Goal: Book appointment/travel/reservation

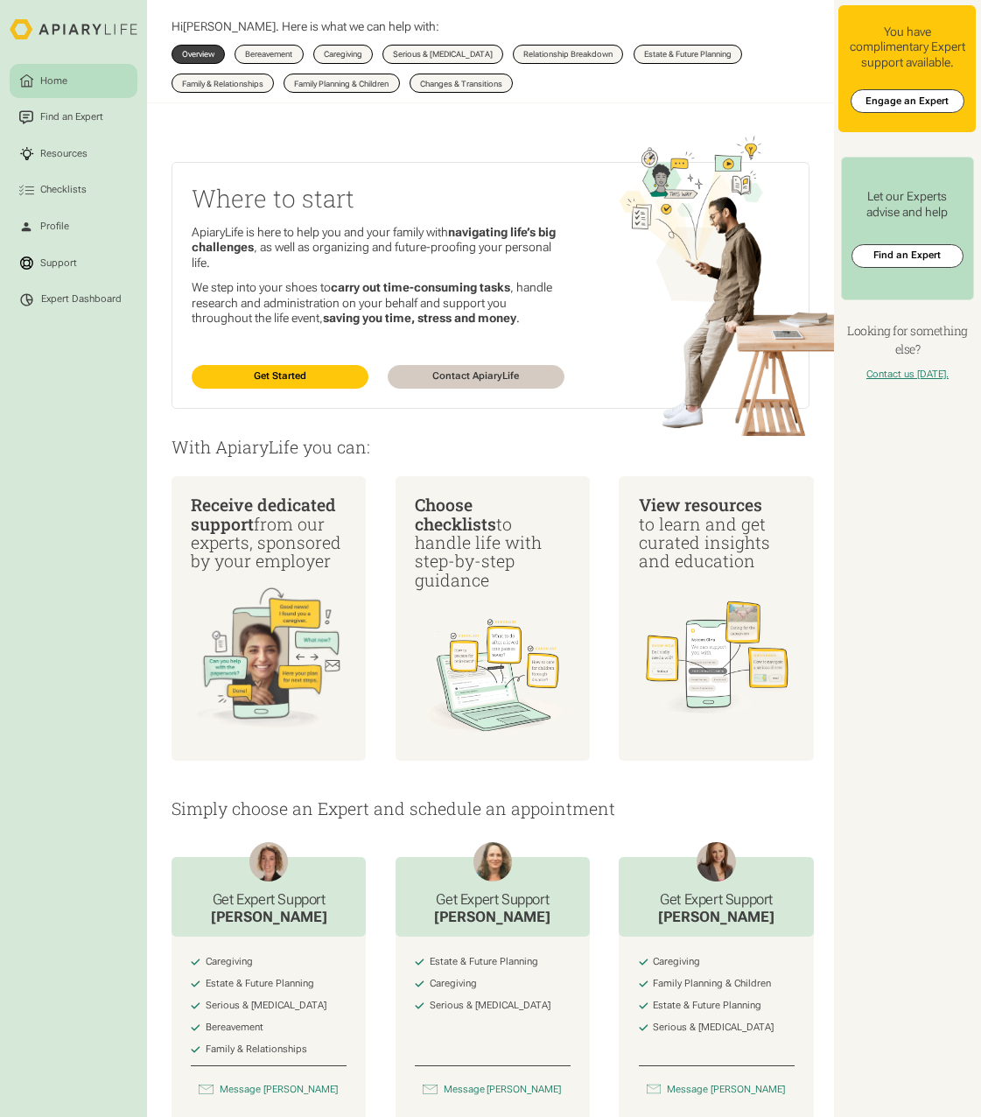
click at [46, 296] on html "Home Find an Expert Resources Checklists Profile Support Expert Dashboard Hi Be…" at bounding box center [490, 558] width 981 height 1117
click at [66, 300] on div "Expert Dashboard" at bounding box center [81, 299] width 81 height 12
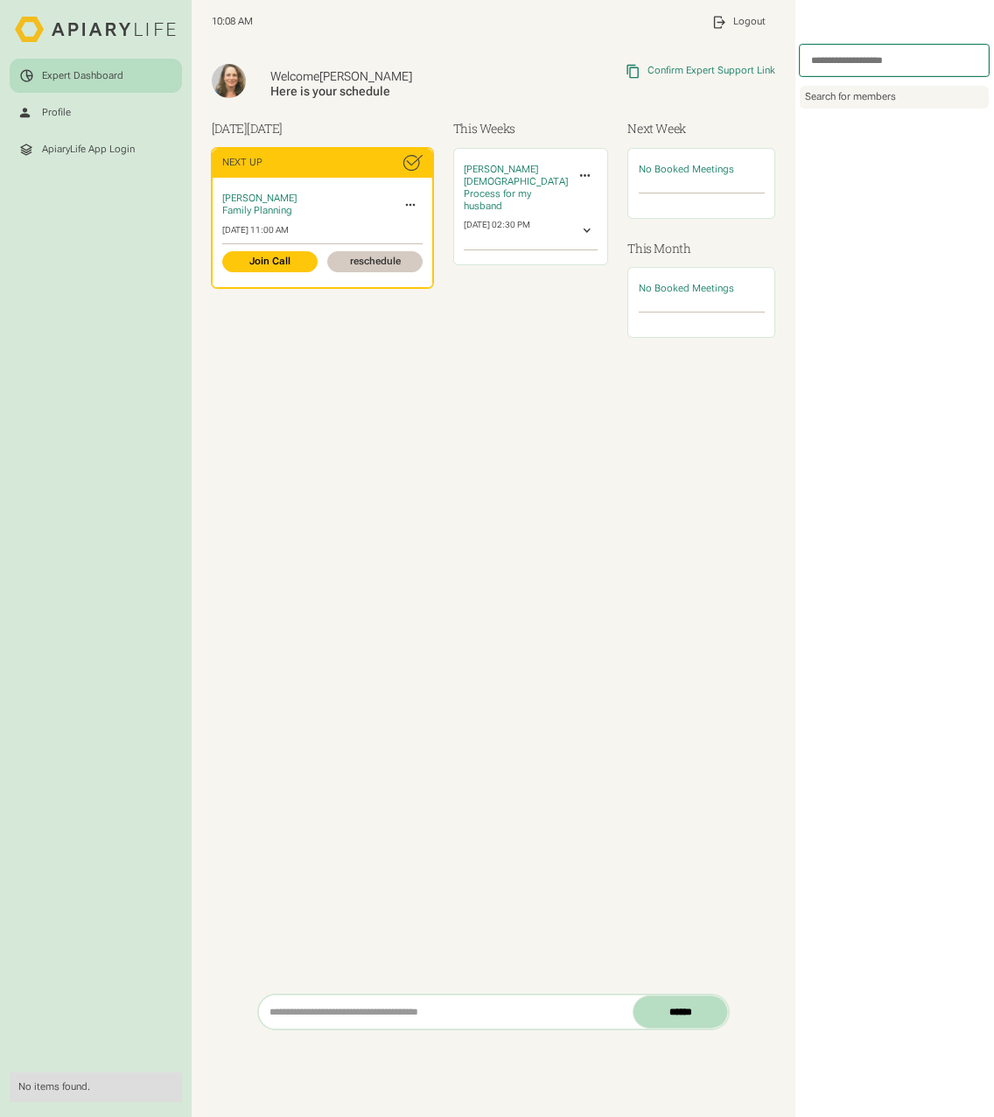
click at [387, 263] on link "reschedule" at bounding box center [374, 261] width 95 height 21
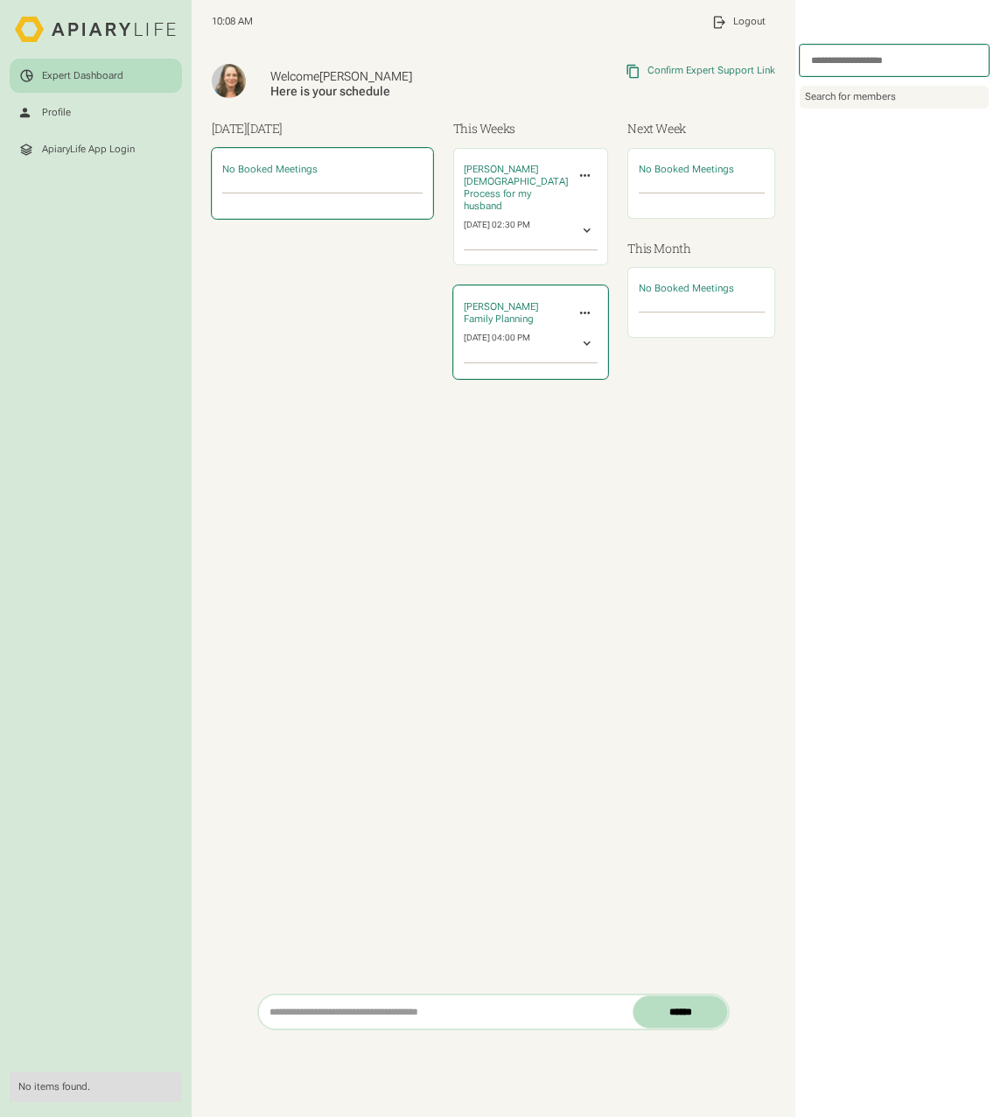
click at [582, 305] on icon at bounding box center [585, 312] width 15 height 15
click at [585, 305] on icon at bounding box center [585, 312] width 15 height 15
click at [582, 338] on div at bounding box center [586, 344] width 12 height 12
click at [566, 370] on link "reschedule" at bounding box center [562, 376] width 49 height 12
